Goal: Task Accomplishment & Management: Use online tool/utility

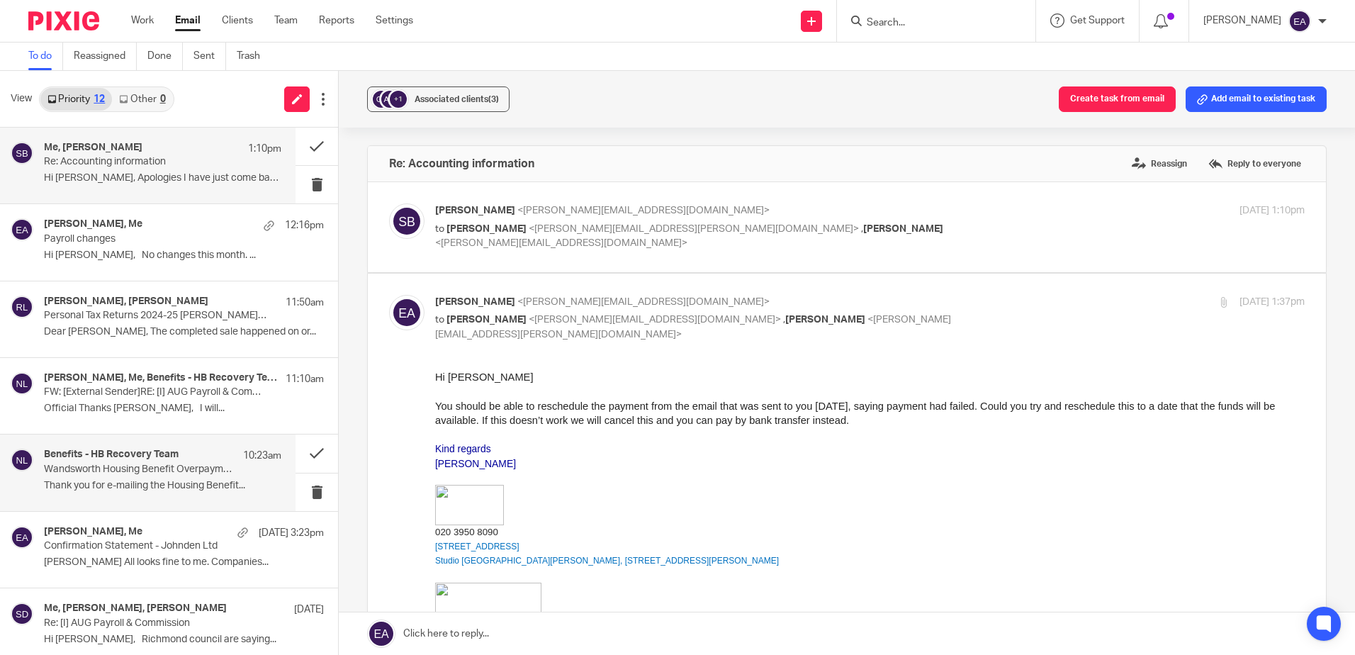
click at [164, 468] on p "Wandsworth Housing Benefit Overpayments Recovery Team Automated Reply" at bounding box center [139, 470] width 190 height 12
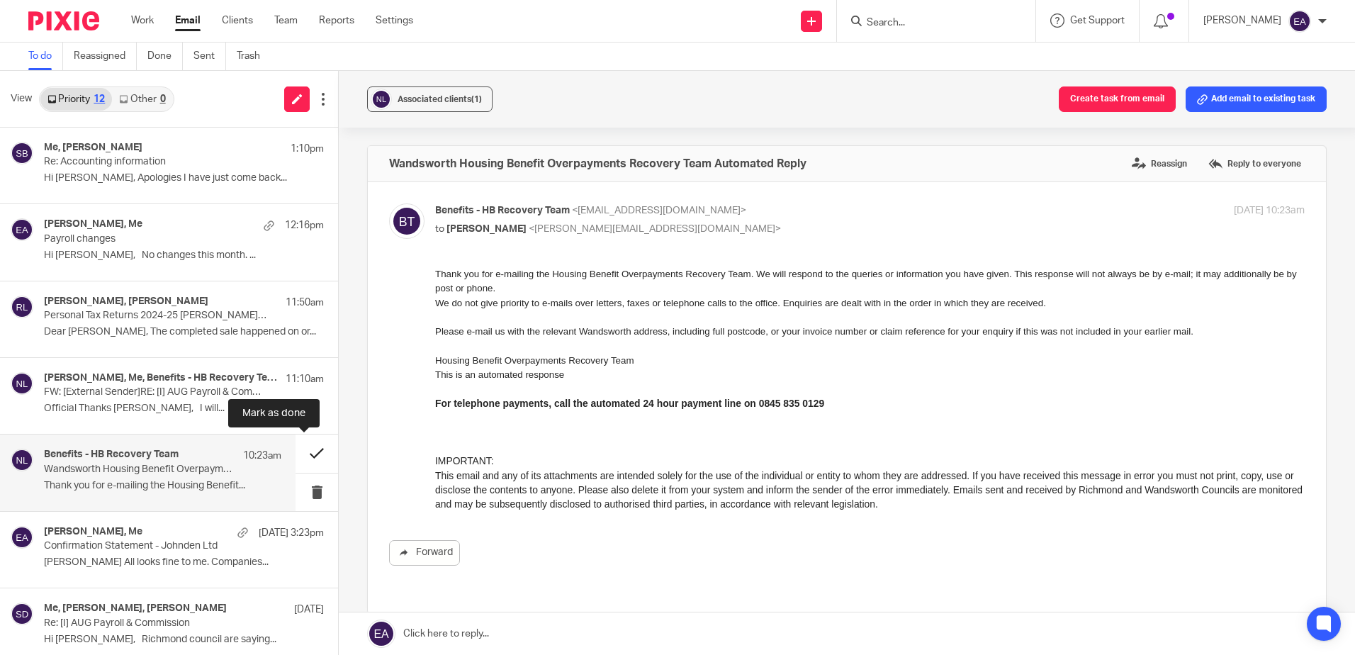
click at [302, 451] on button at bounding box center [317, 453] width 43 height 38
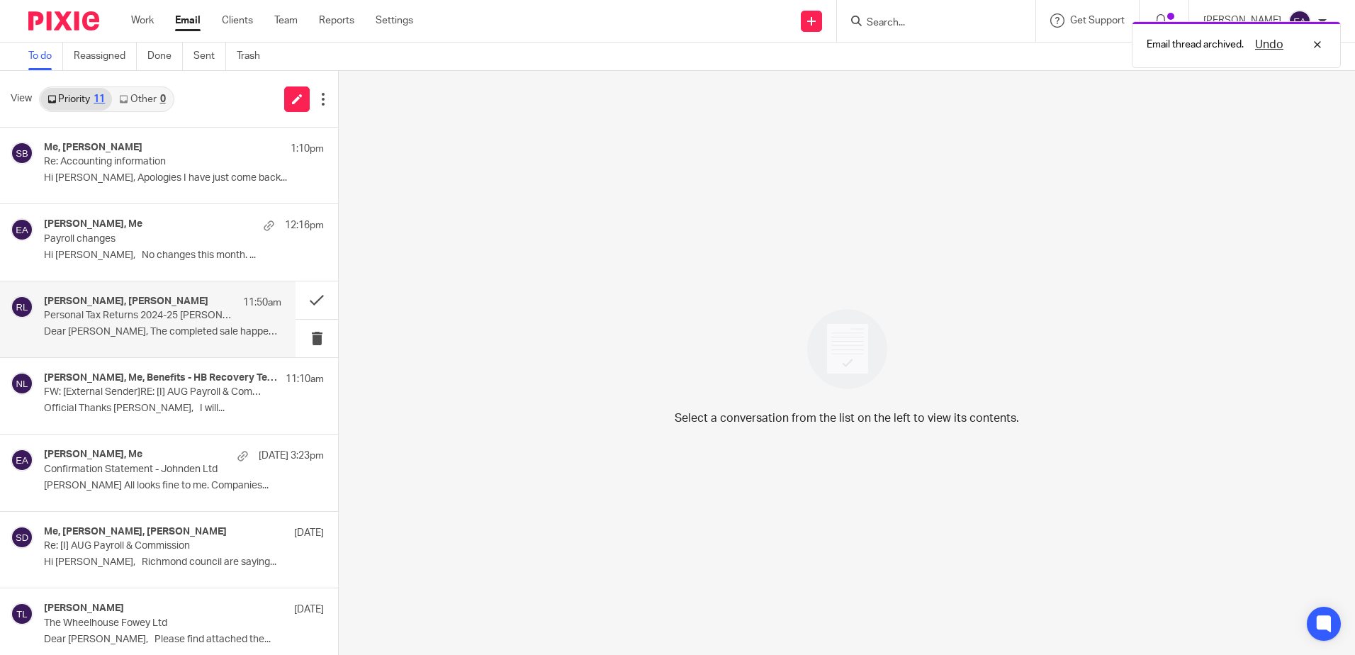
click at [118, 313] on p "Personal Tax Returns 2024-25 [PERSON_NAME] Family" at bounding box center [139, 316] width 190 height 12
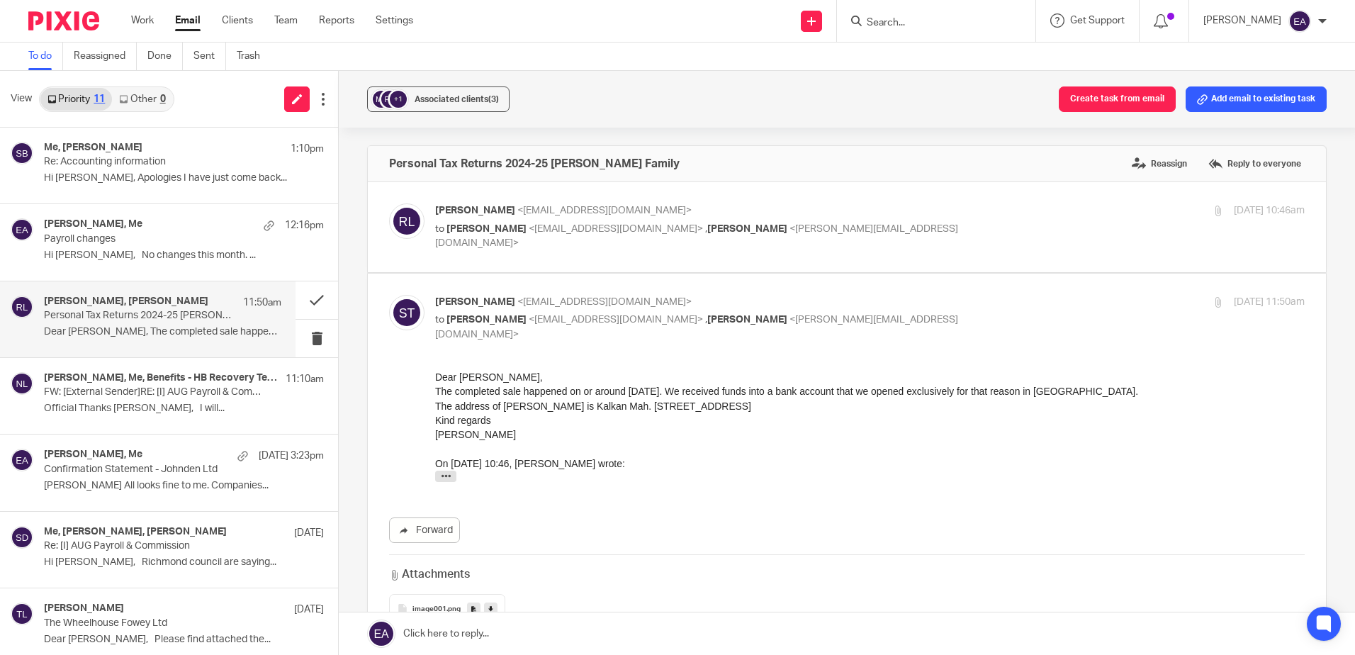
click at [598, 218] on p "[PERSON_NAME] <[EMAIL_ADDRESS][DOMAIN_NAME]>" at bounding box center [725, 210] width 580 height 15
checkbox input "true"
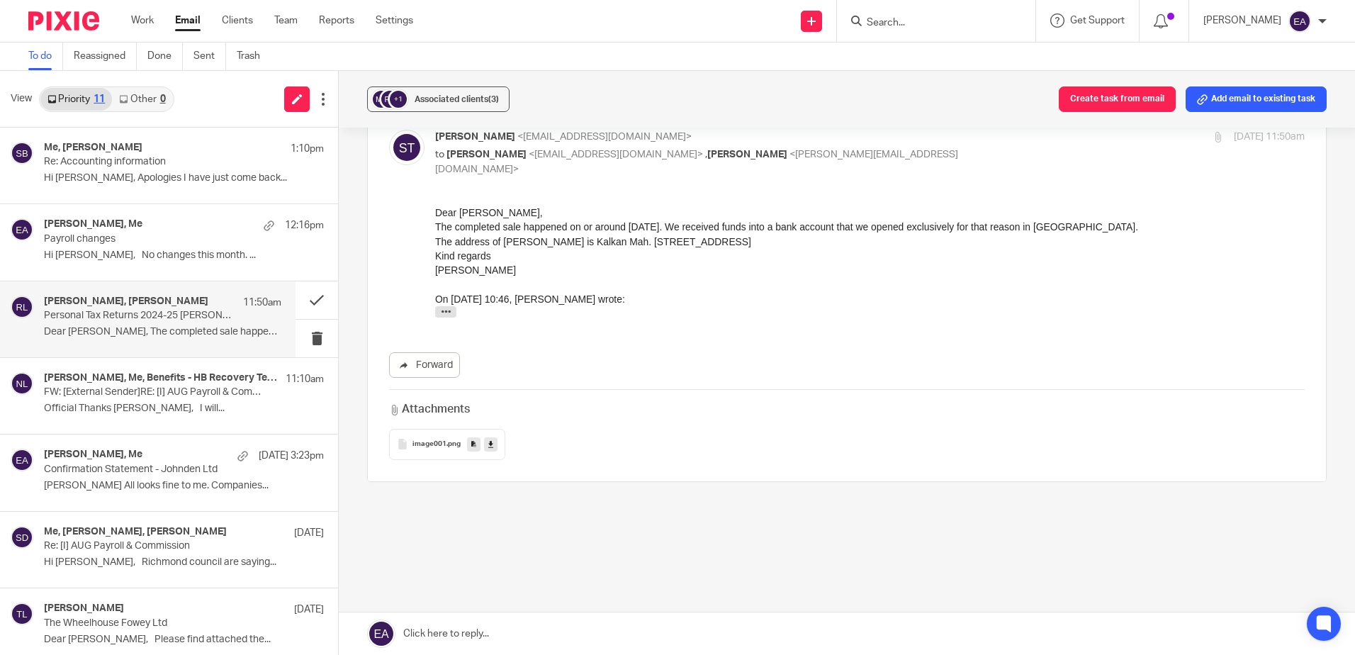
scroll to position [741, 0]
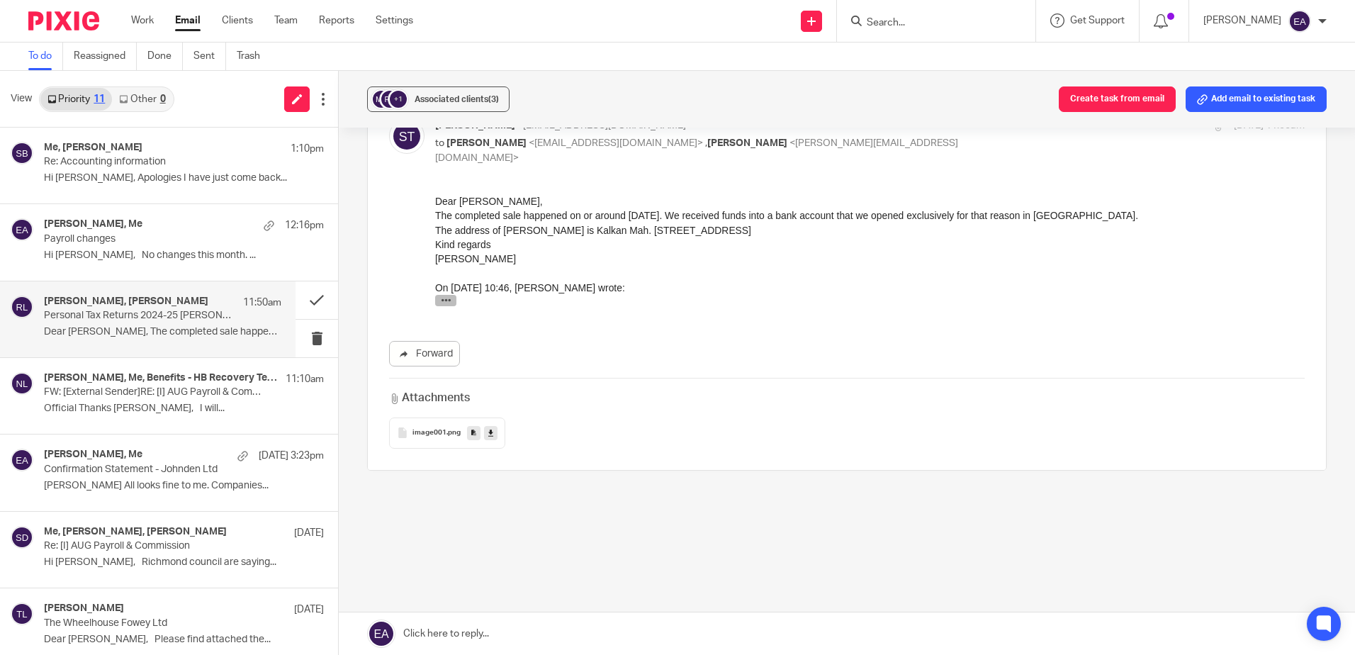
click at [446, 297] on icon "button" at bounding box center [446, 299] width 11 height 11
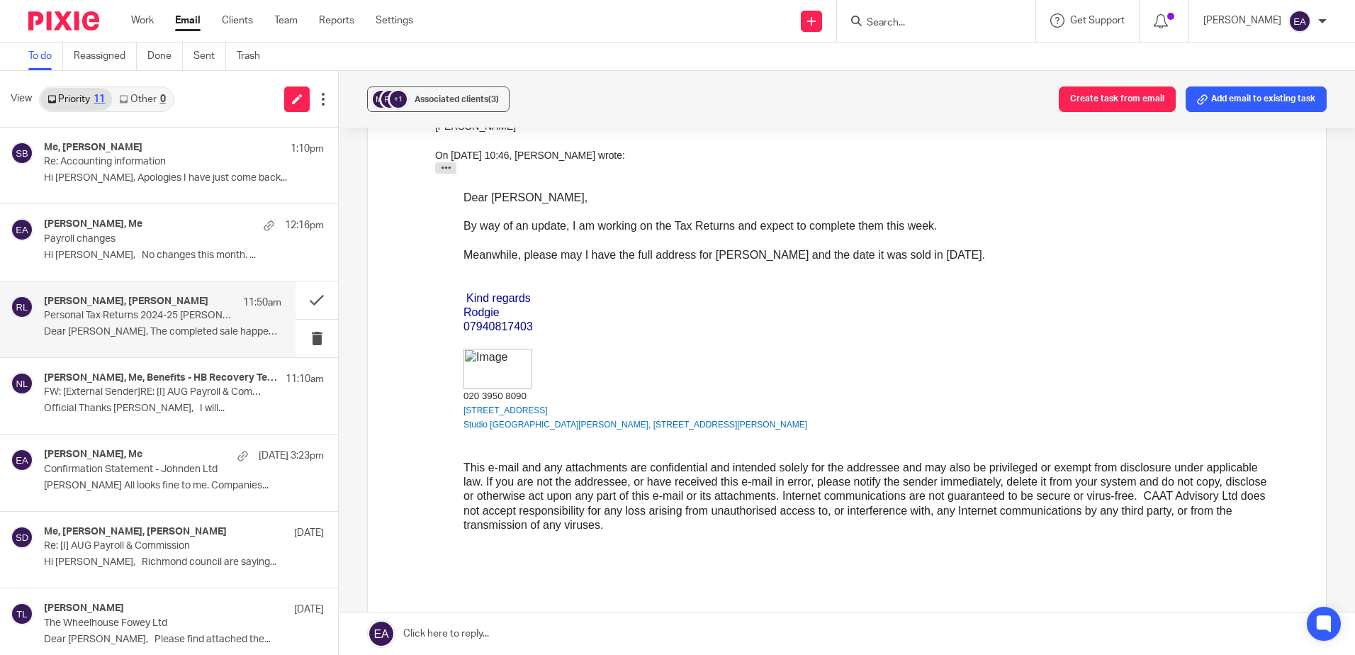
scroll to position [882, 0]
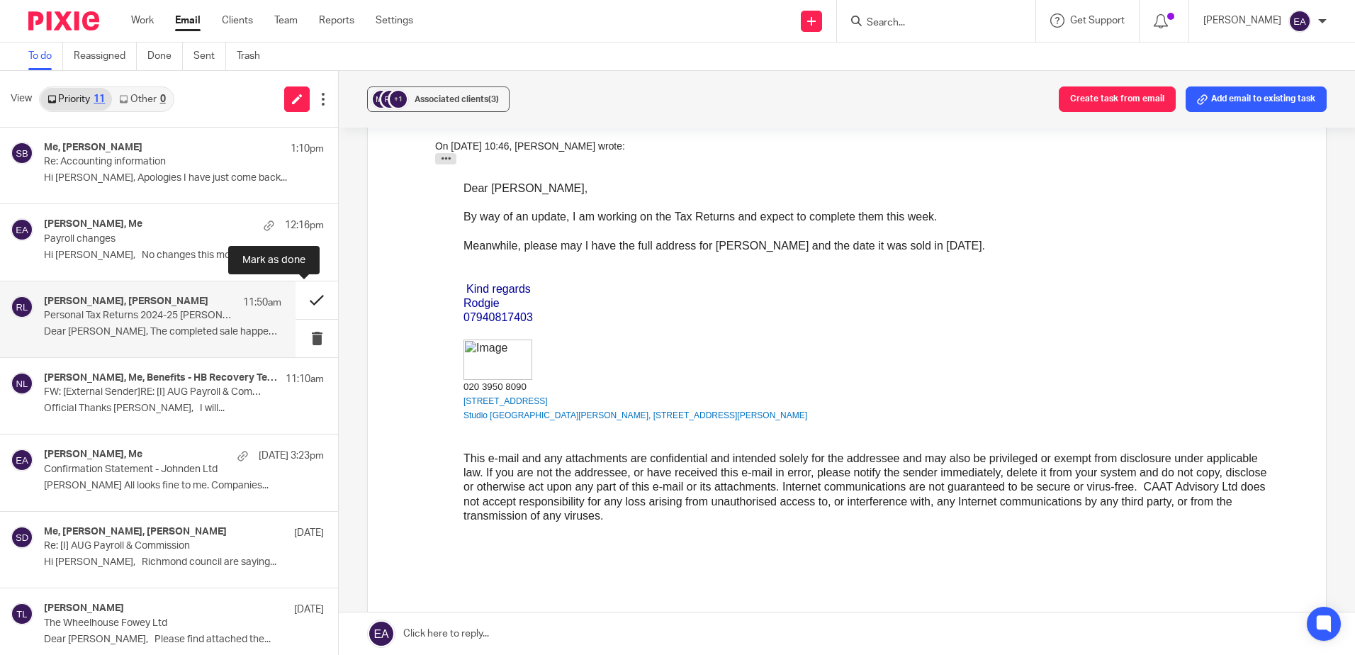
click at [305, 302] on button at bounding box center [317, 300] width 43 height 38
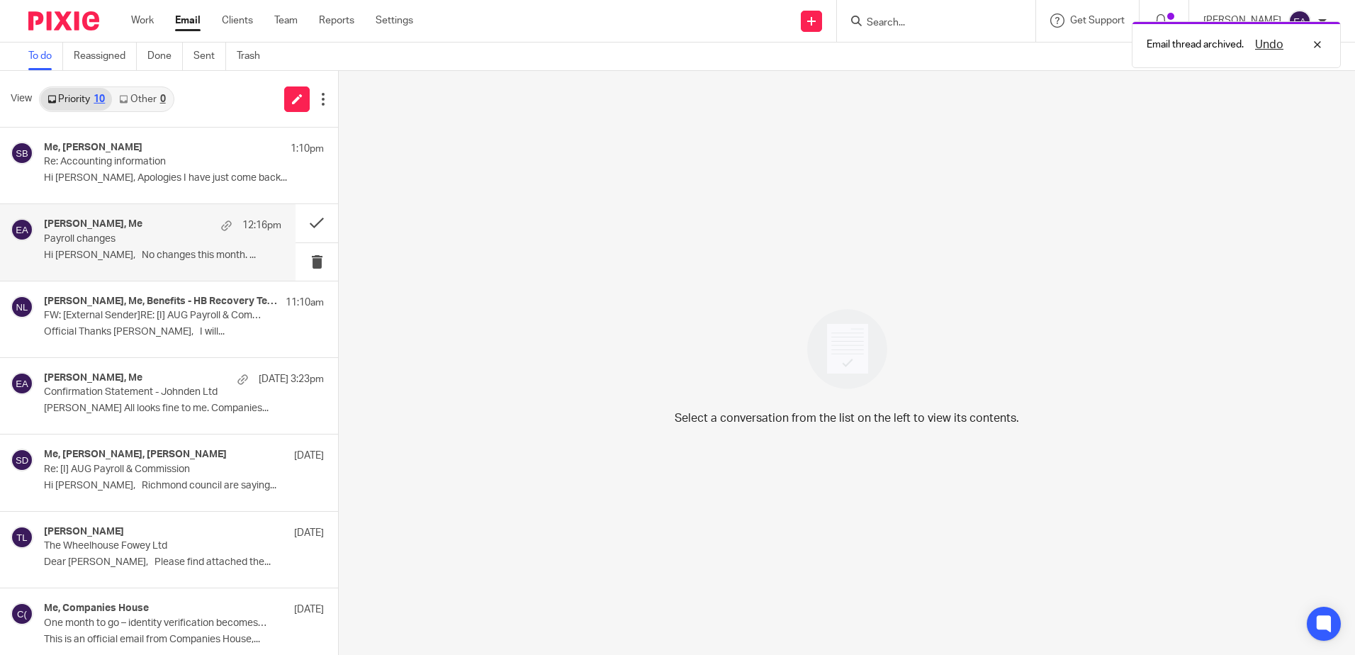
click at [130, 235] on p "Payroll changes" at bounding box center [139, 239] width 190 height 12
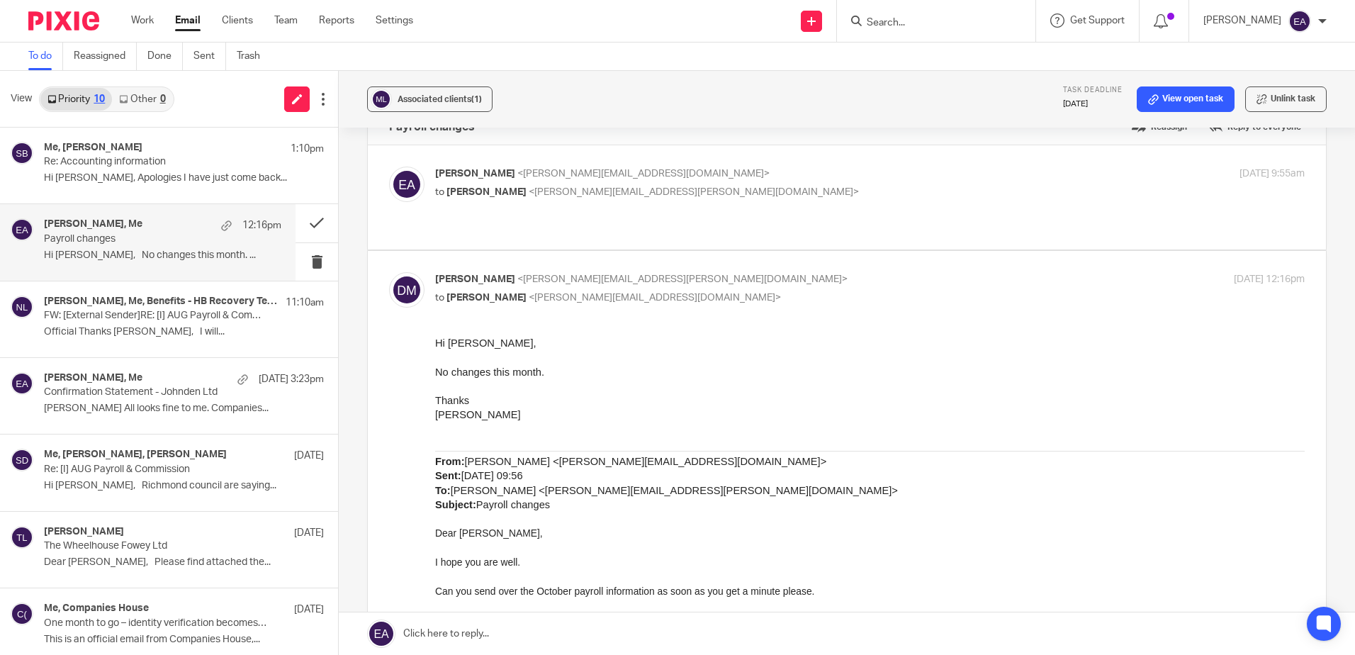
scroll to position [0, 0]
